Goal: Task Accomplishment & Management: Manage account settings

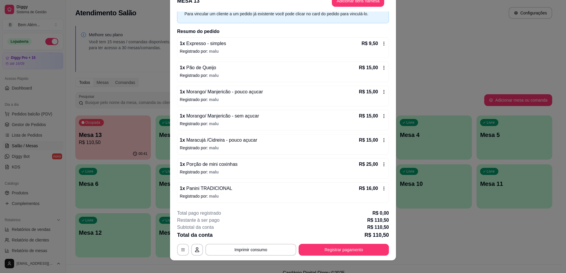
scroll to position [17, 0]
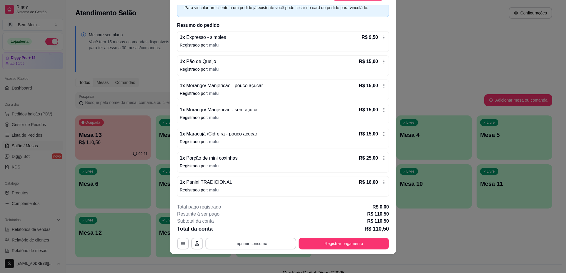
click at [242, 241] on button "Imprimir consumo" at bounding box center [250, 243] width 91 height 12
click at [257, 230] on button "impressao computador" at bounding box center [248, 229] width 44 height 9
click at [313, 243] on button "Registrar pagamento" at bounding box center [344, 243] width 88 height 11
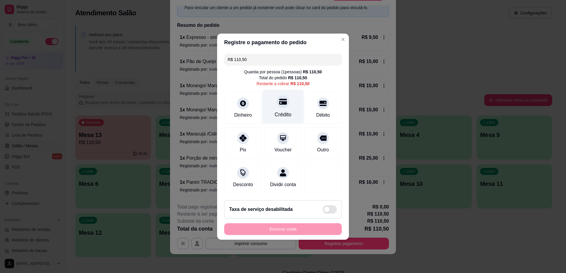
click at [284, 111] on div "Crédito" at bounding box center [283, 115] width 17 height 8
type input "R$ 0,00"
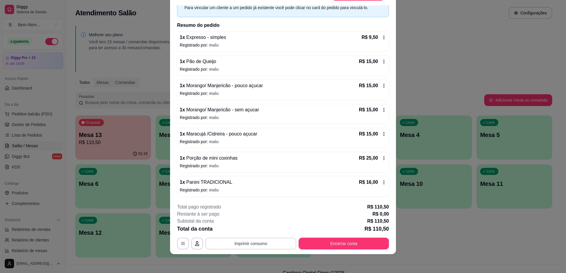
click at [233, 244] on button "Imprimir consumo" at bounding box center [250, 243] width 91 height 12
click at [234, 228] on button "impressao computador" at bounding box center [248, 229] width 44 height 9
click at [330, 244] on button "Encerrar conta" at bounding box center [344, 243] width 88 height 11
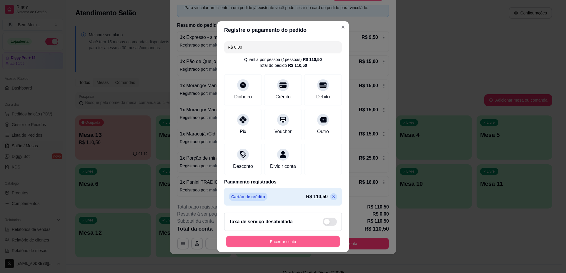
click at [330, 244] on button "Encerrar conta" at bounding box center [283, 240] width 114 height 11
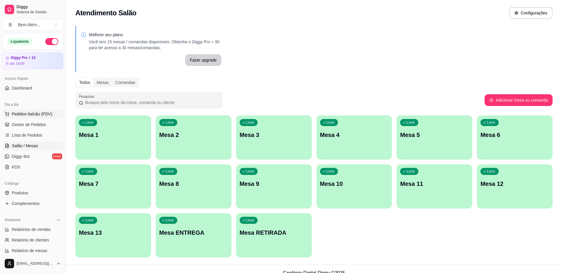
click at [28, 111] on span "Pedidos balcão (PDV)" at bounding box center [32, 114] width 41 height 6
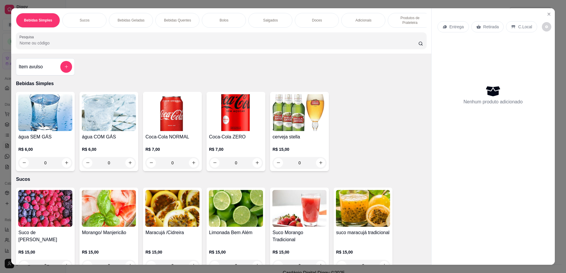
click at [399, 21] on p "Produtos de Prateleira" at bounding box center [410, 20] width 34 height 9
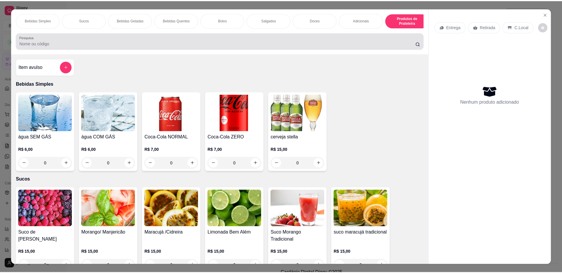
scroll to position [11, 0]
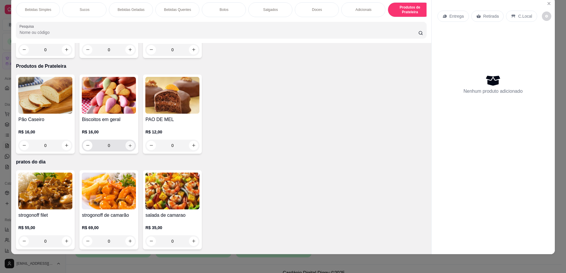
click at [128, 146] on icon "increase-product-quantity" at bounding box center [130, 145] width 4 height 4
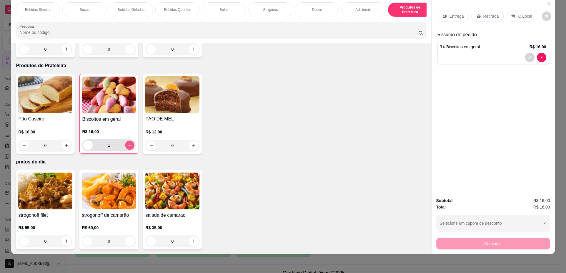
click at [128, 146] on icon "increase-product-quantity" at bounding box center [130, 145] width 4 height 4
type input "2"
click at [65, 146] on icon "increase-product-quantity" at bounding box center [66, 145] width 4 height 4
type input "1"
click at [483, 19] on p "Retirada" at bounding box center [491, 16] width 16 height 6
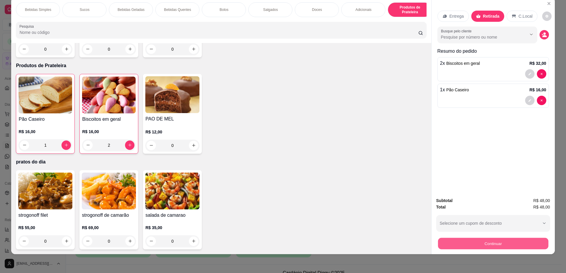
click at [498, 246] on button "Continuar" at bounding box center [493, 243] width 110 height 11
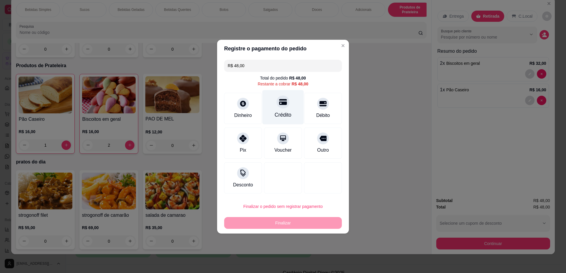
click at [282, 108] on div at bounding box center [282, 101] width 13 height 13
type input "R$ 0,00"
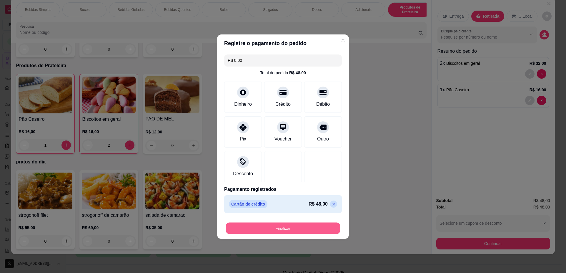
click at [291, 227] on button "Finalizar" at bounding box center [283, 227] width 114 height 11
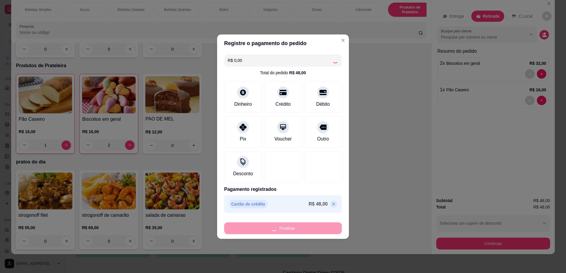
type input "0"
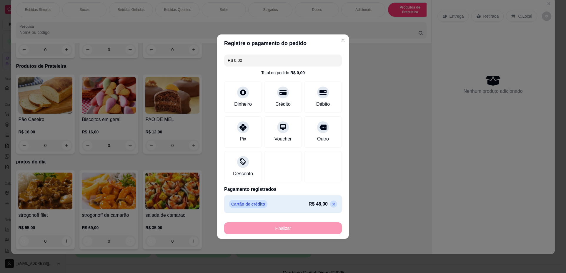
type input "-R$ 48,00"
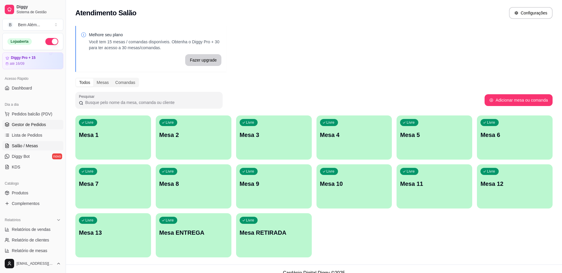
click at [22, 125] on span "Gestor de Pedidos" at bounding box center [29, 124] width 34 height 6
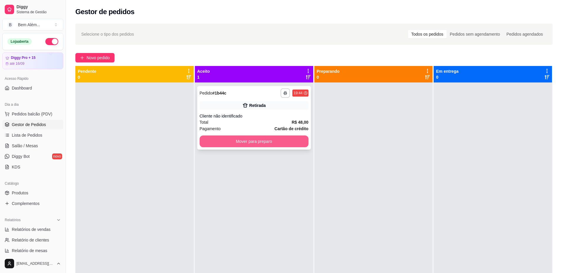
click at [288, 139] on button "Mover para preparo" at bounding box center [253, 141] width 109 height 12
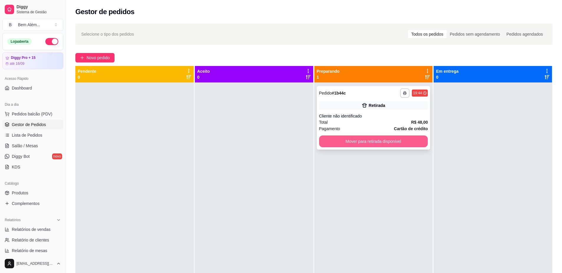
click at [354, 141] on button "Mover para retirada disponível" at bounding box center [373, 141] width 109 height 12
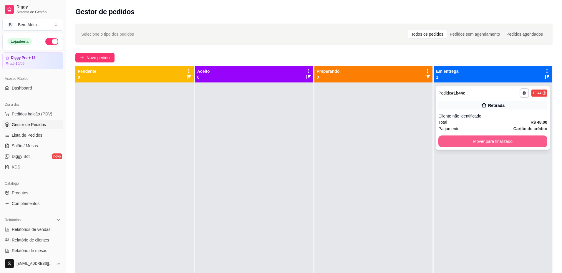
click at [475, 142] on button "Mover para finalizado" at bounding box center [492, 141] width 109 height 12
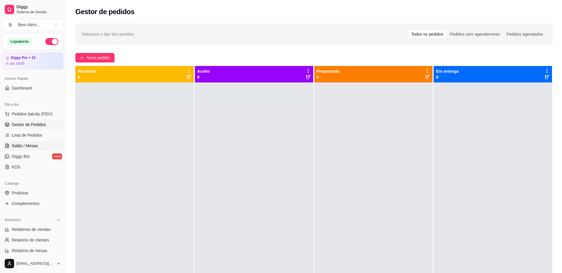
click at [36, 146] on span "Salão / Mesas" at bounding box center [25, 146] width 26 height 6
